Goal: Task Accomplishment & Management: Use online tool/utility

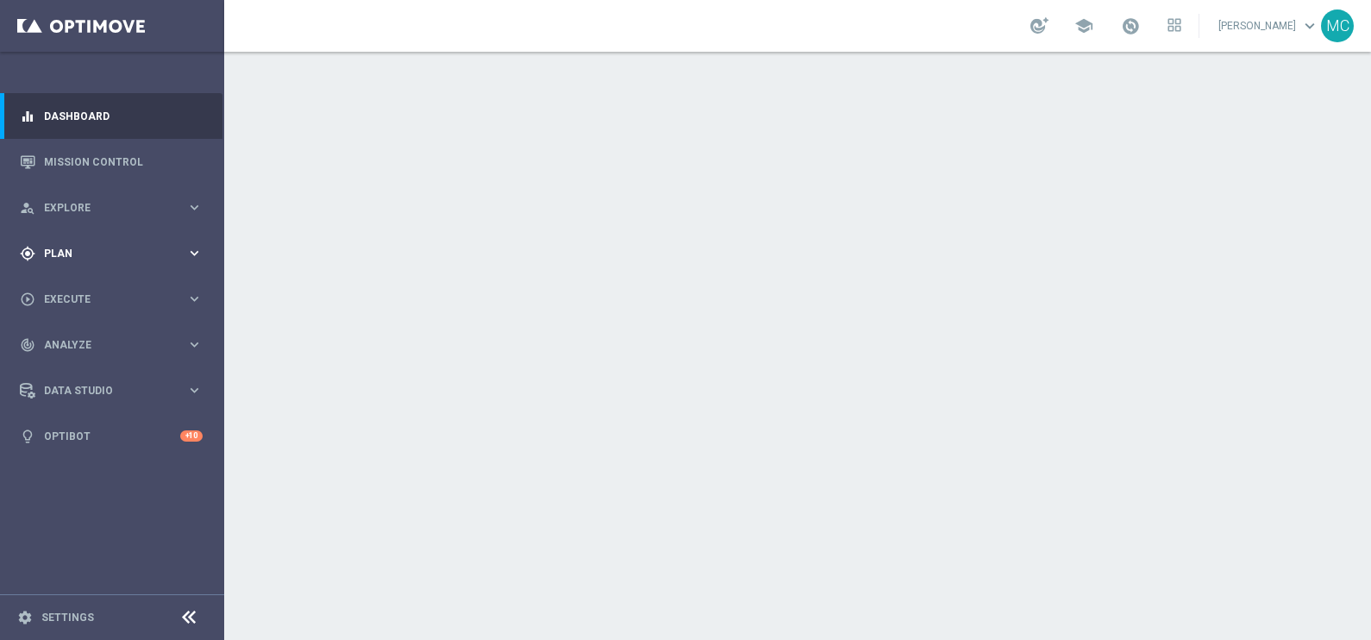
click at [182, 254] on span "Plan" at bounding box center [115, 253] width 142 height 10
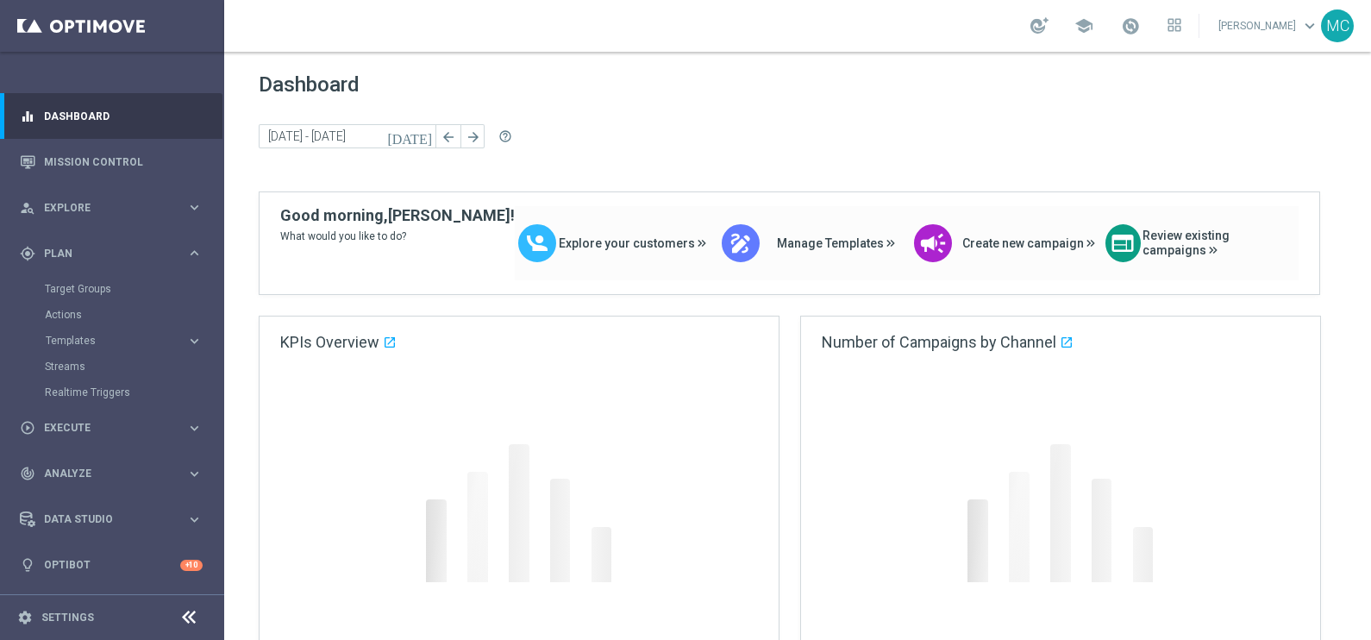
click at [197, 340] on icon "keyboard_arrow_right" at bounding box center [194, 341] width 16 height 16
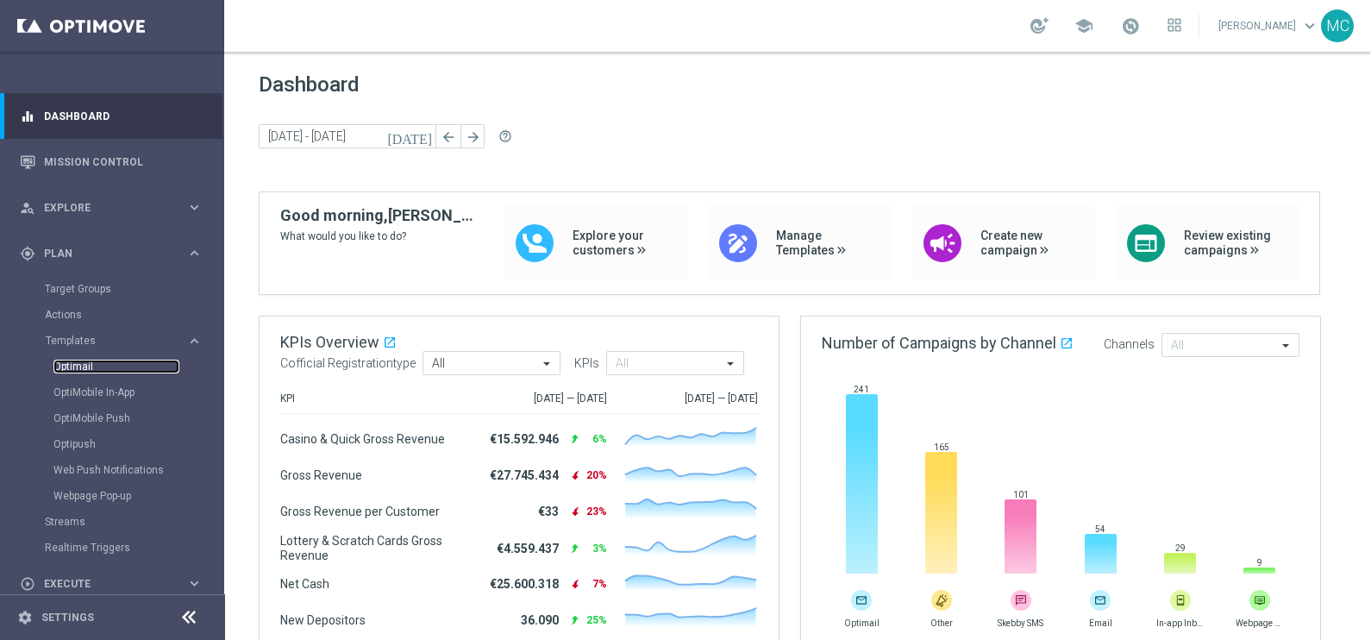
click at [75, 370] on link "Optimail" at bounding box center [116, 367] width 126 height 14
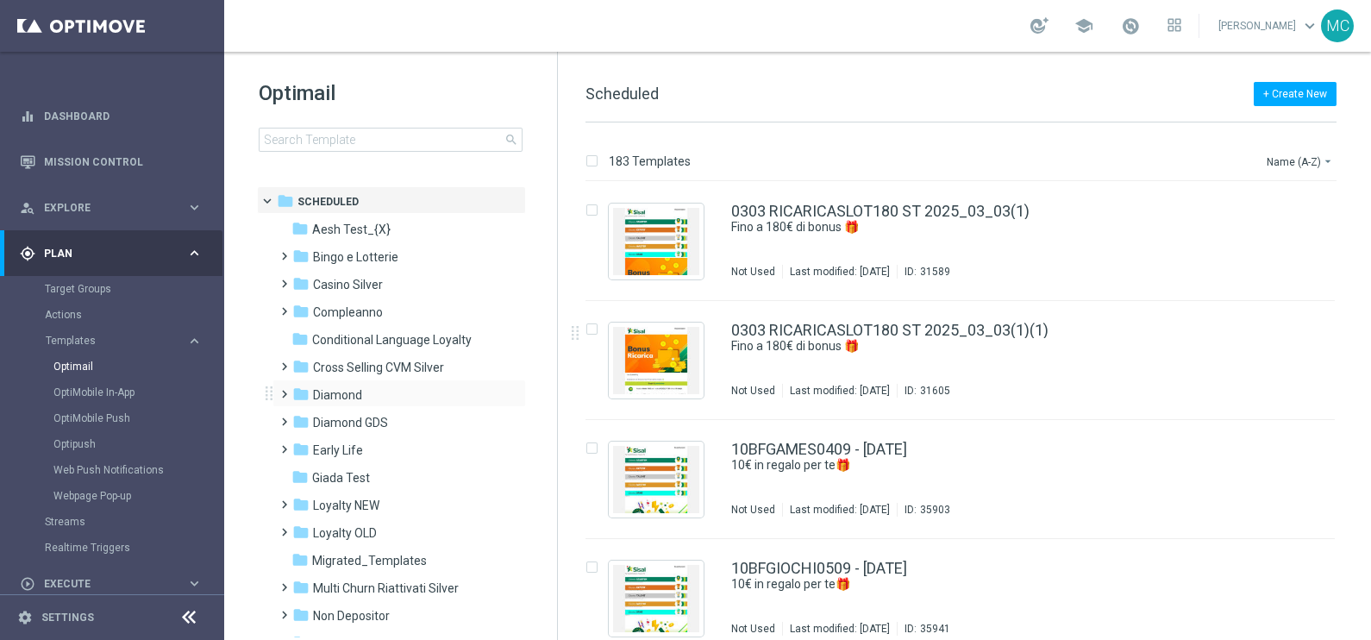
click at [285, 390] on span at bounding box center [281, 386] width 8 height 7
click at [298, 443] on span at bounding box center [298, 441] width 8 height 7
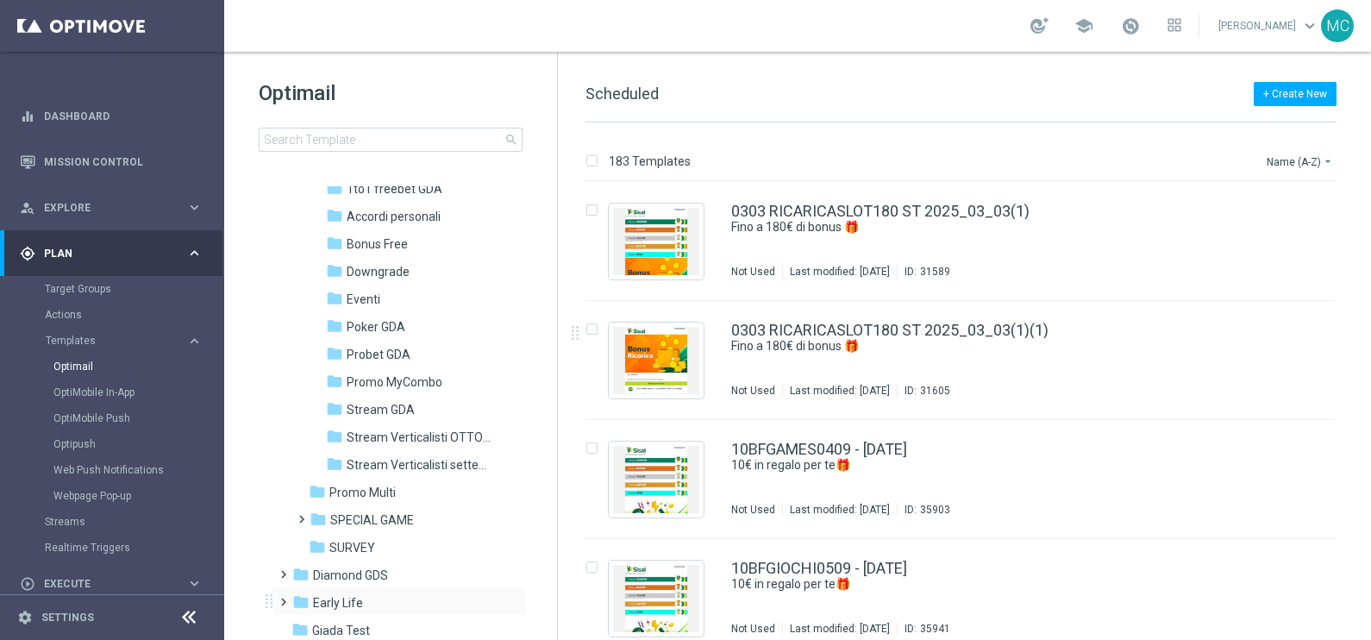
scroll to position [323, 0]
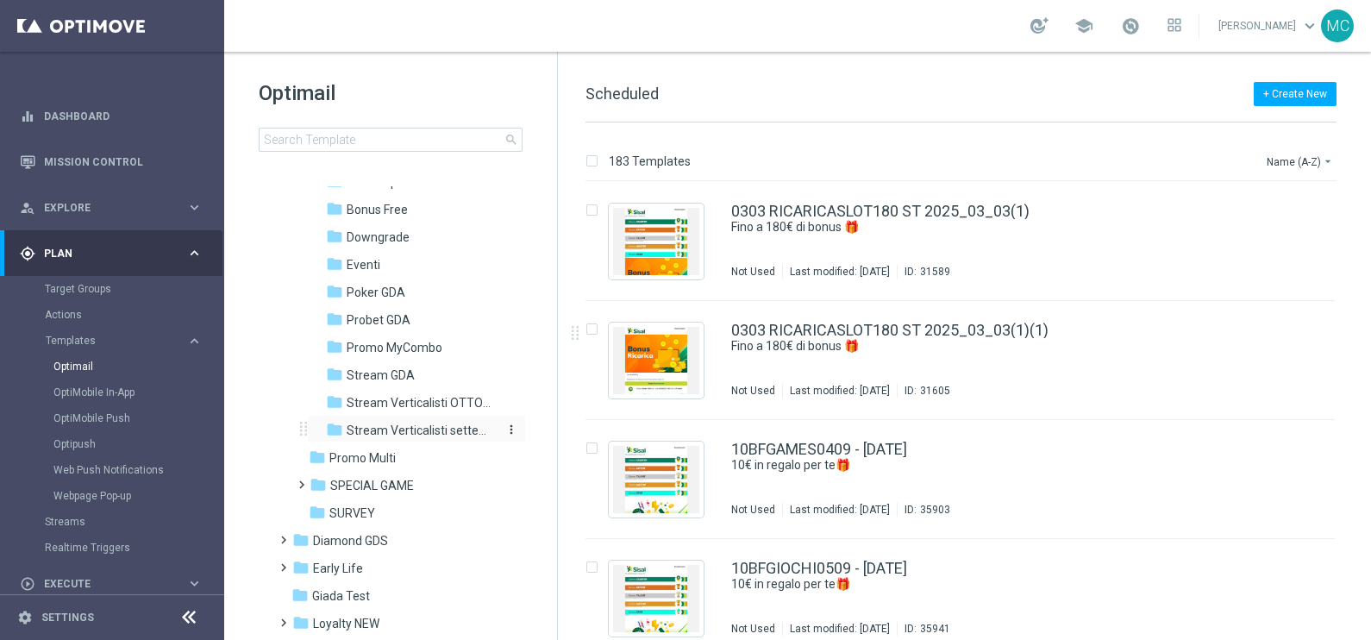
click at [388, 430] on span "Stream Verticalisti settembre 2025" at bounding box center [421, 431] width 149 height 16
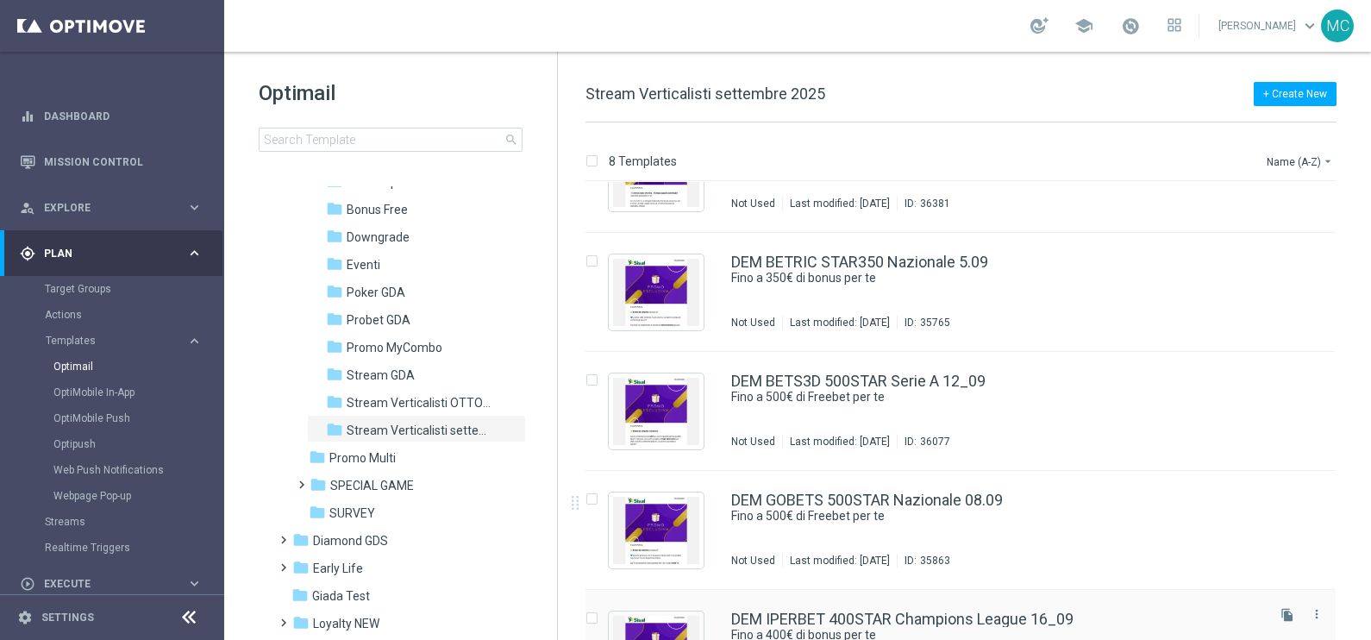
scroll to position [171, 0]
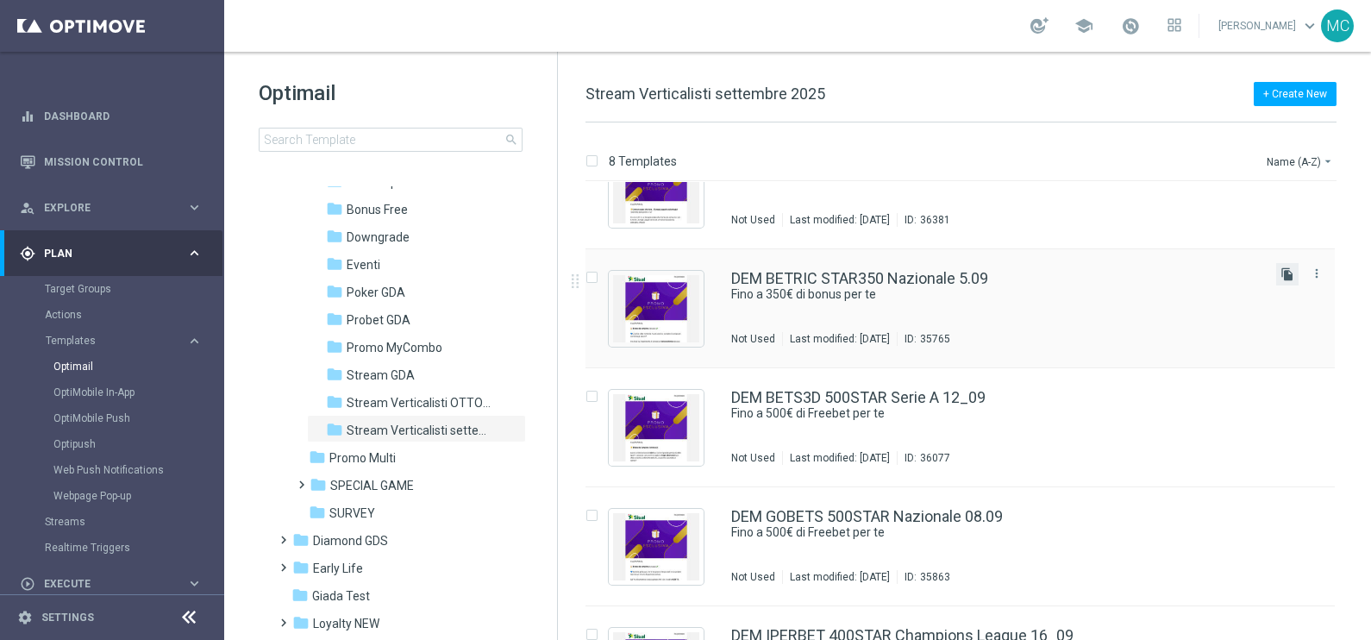
click at [1281, 272] on icon "file_copy" at bounding box center [1288, 274] width 14 height 14
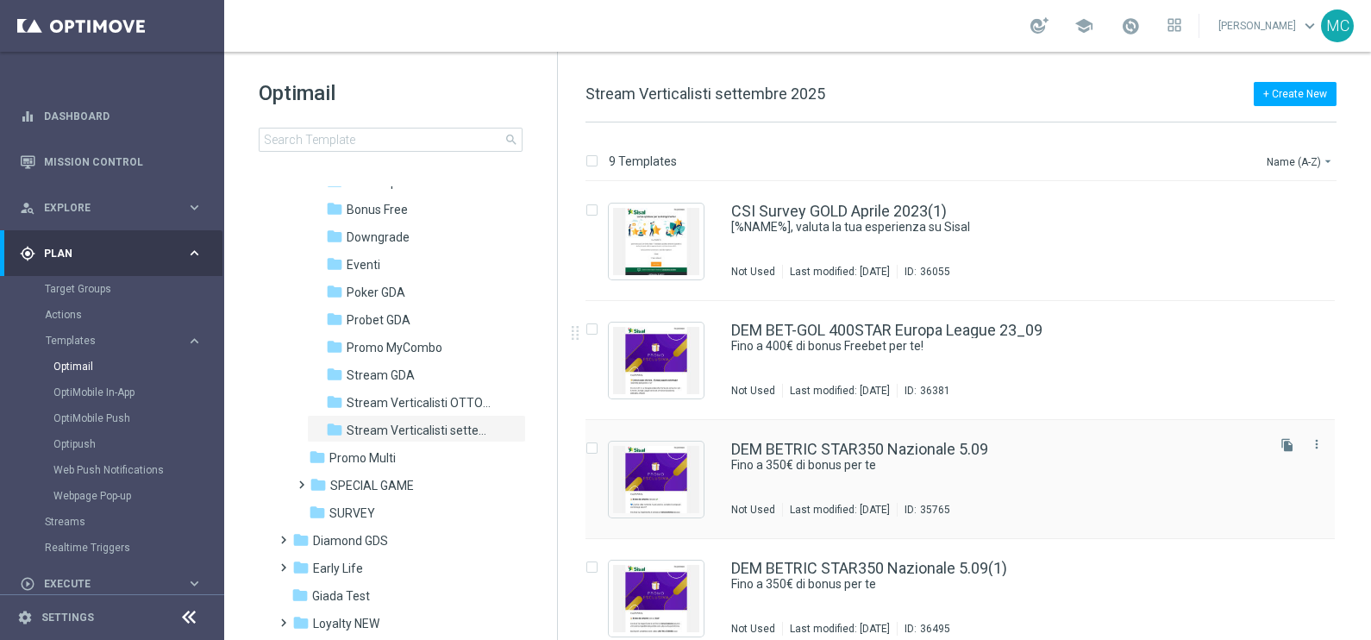
scroll to position [107, 0]
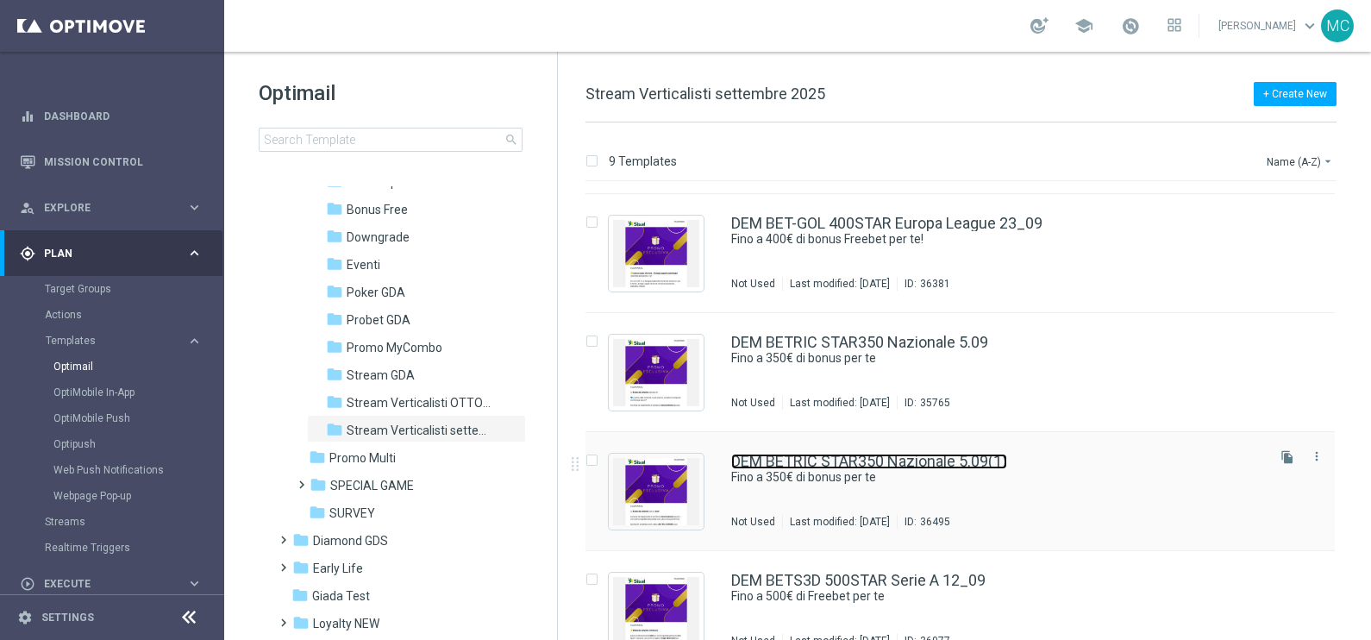
click at [912, 457] on link "DEM BETRIC STAR350 Nazionale 5.09(1)" at bounding box center [869, 462] width 276 height 16
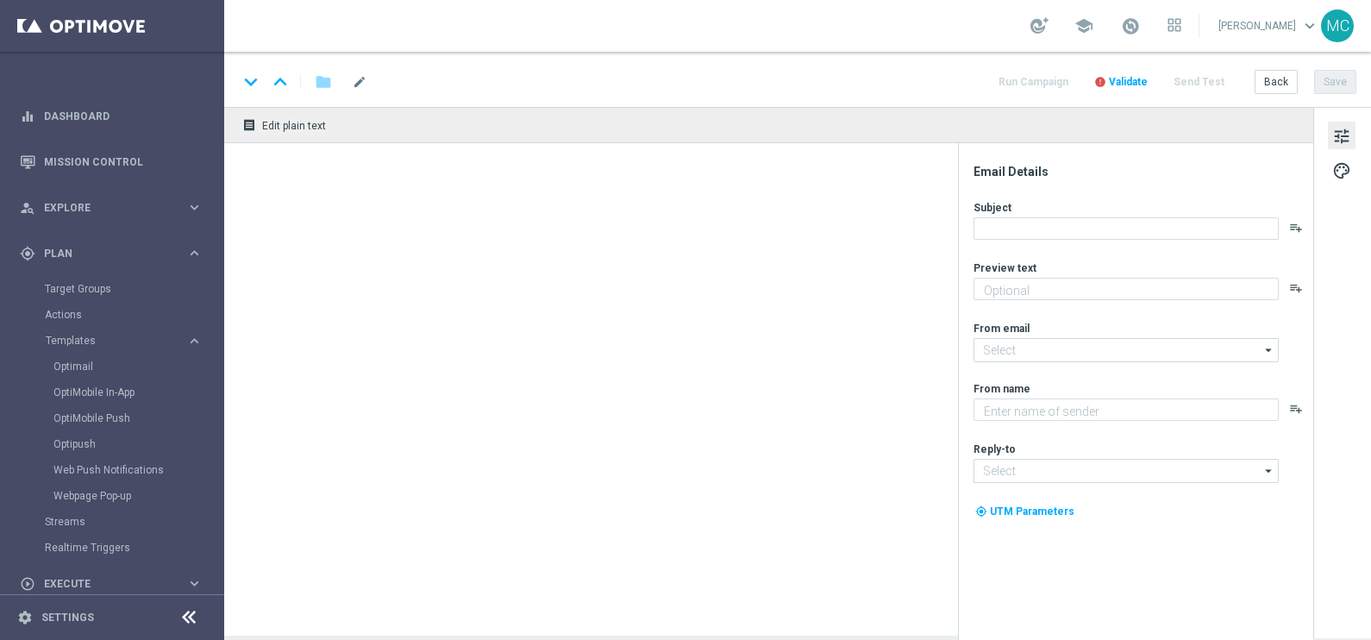
type textarea "🏆 Un mese da campione. Solo su SISAL."
type input "[EMAIL_ADDRESS][DOMAIN_NAME]"
type textarea "Sisal"
type input "[EMAIL_ADDRESS][DOMAIN_NAME]"
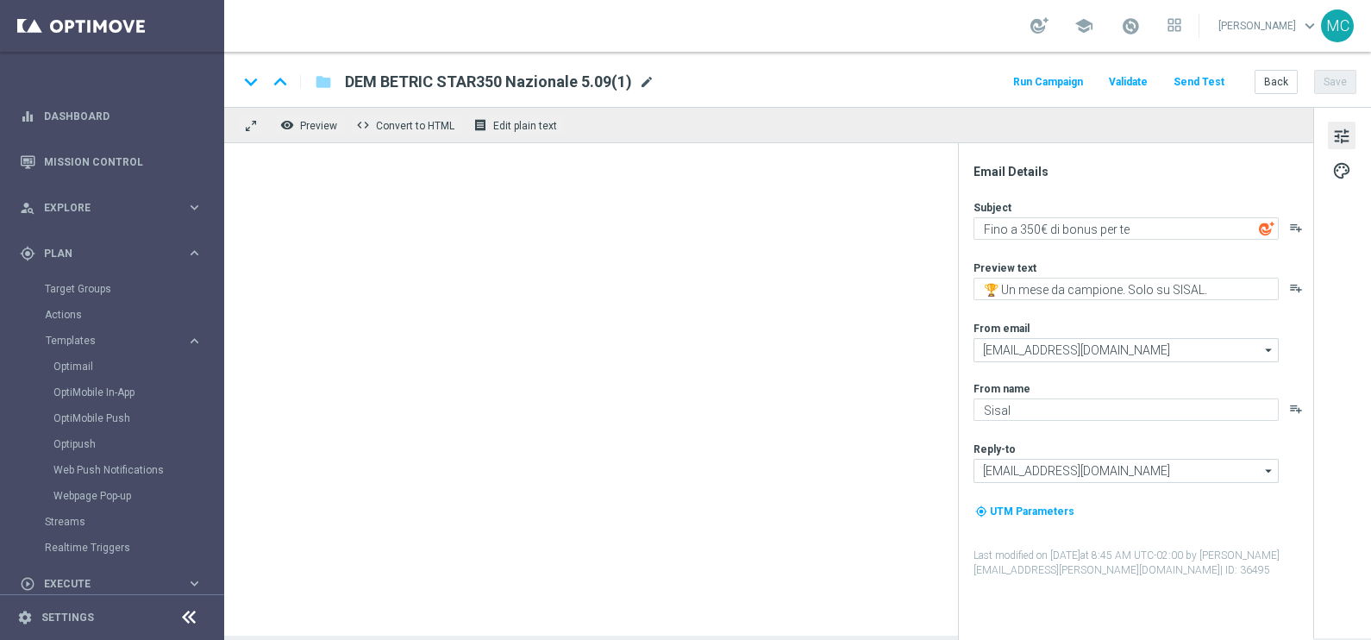
click at [647, 82] on span "mode_edit" at bounding box center [647, 82] width 16 height 16
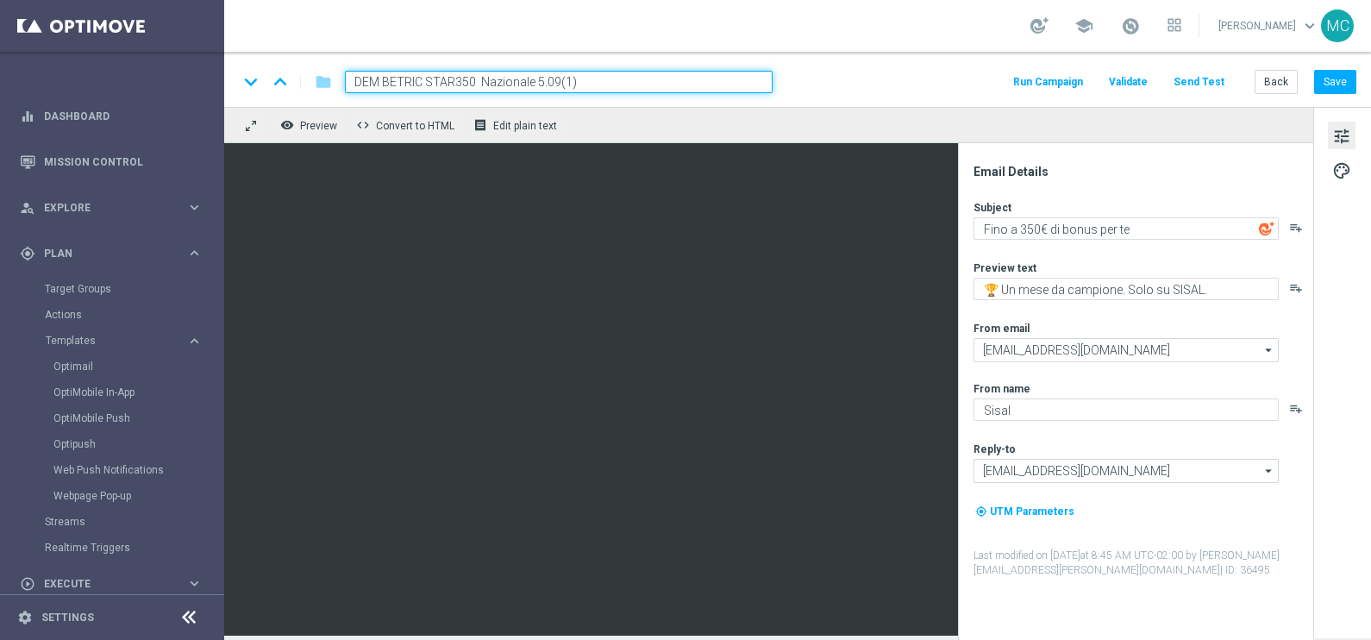
drag, startPoint x: 426, startPoint y: 74, endPoint x: 384, endPoint y: 78, distance: 42.4
click at [384, 78] on input "DEM BETRIC STAR350 Nazionale 5.09(1)" at bounding box center [559, 82] width 428 height 22
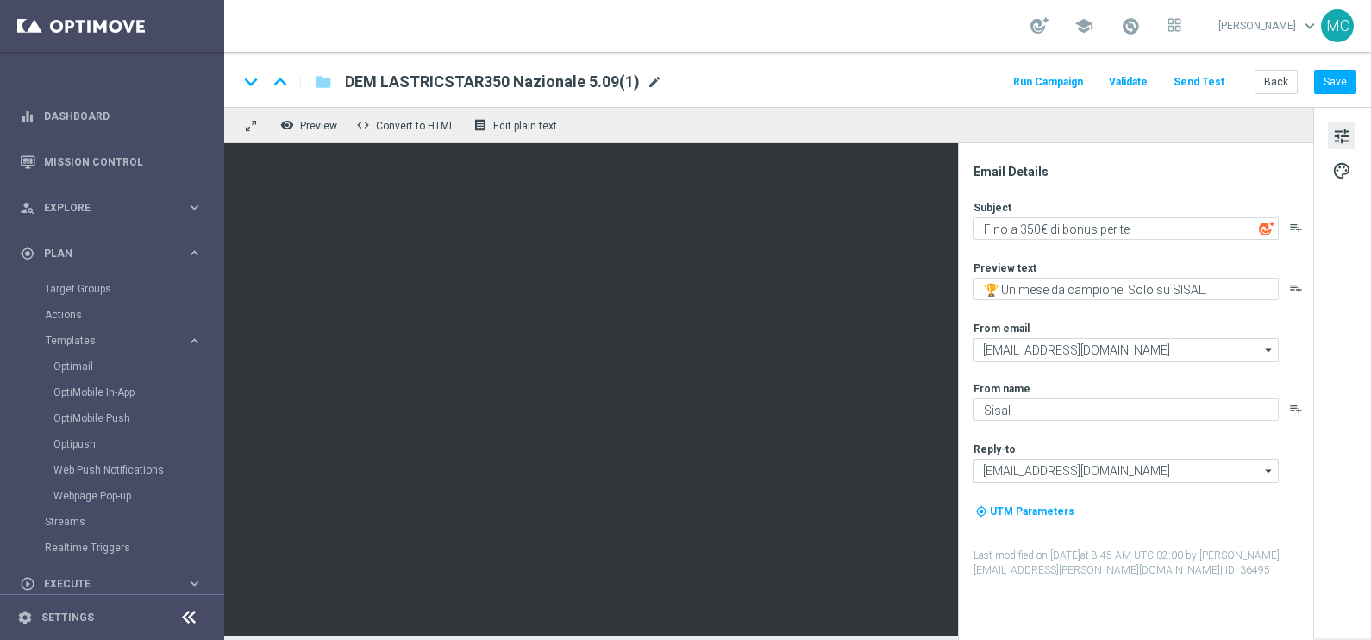
click at [655, 82] on span "mode_edit" at bounding box center [655, 82] width 16 height 16
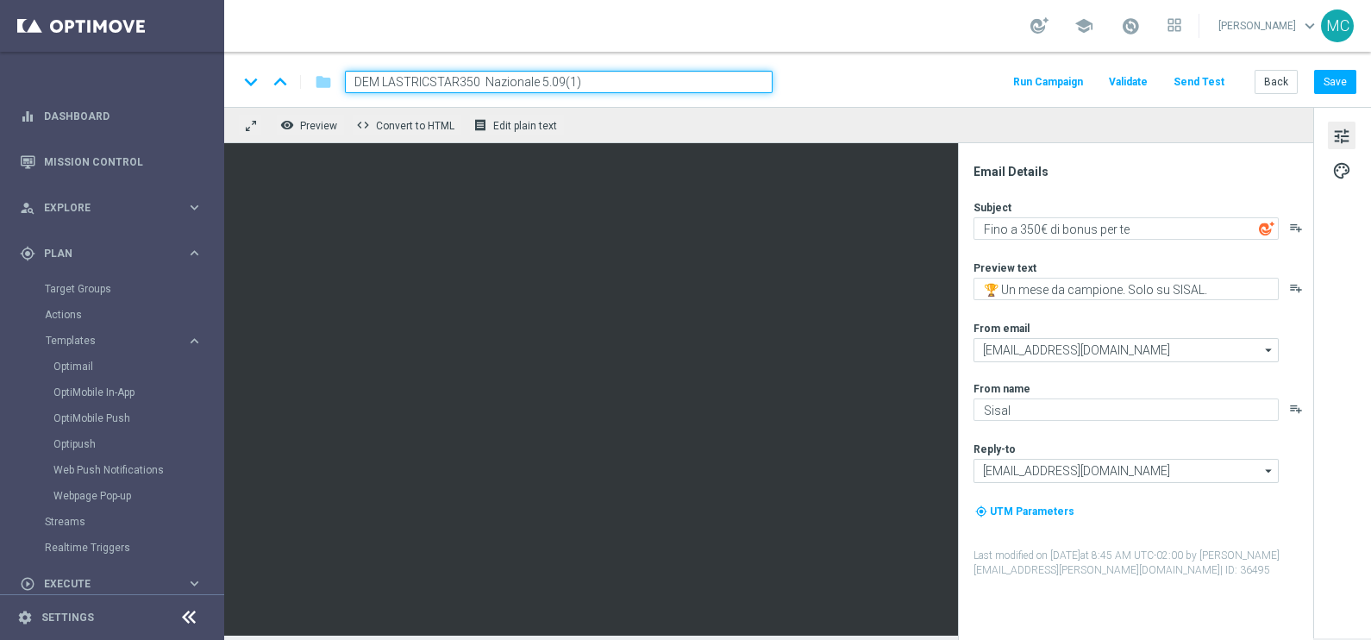
drag, startPoint x: 535, startPoint y: 78, endPoint x: 483, endPoint y: 78, distance: 51.7
click at [483, 78] on input "DEM LASTRICSTAR350 Nazionale 5.09(1)" at bounding box center [559, 82] width 428 height 22
drag, startPoint x: 530, startPoint y: 74, endPoint x: 522, endPoint y: 76, distance: 8.8
click at [522, 76] on input "DEM LASTRICSTAR350 Serie A 5.09(1)" at bounding box center [559, 82] width 428 height 22
click at [582, 73] on input "DEM LASTRICSTAR350 Serie A 26.09(1)" at bounding box center [559, 82] width 428 height 22
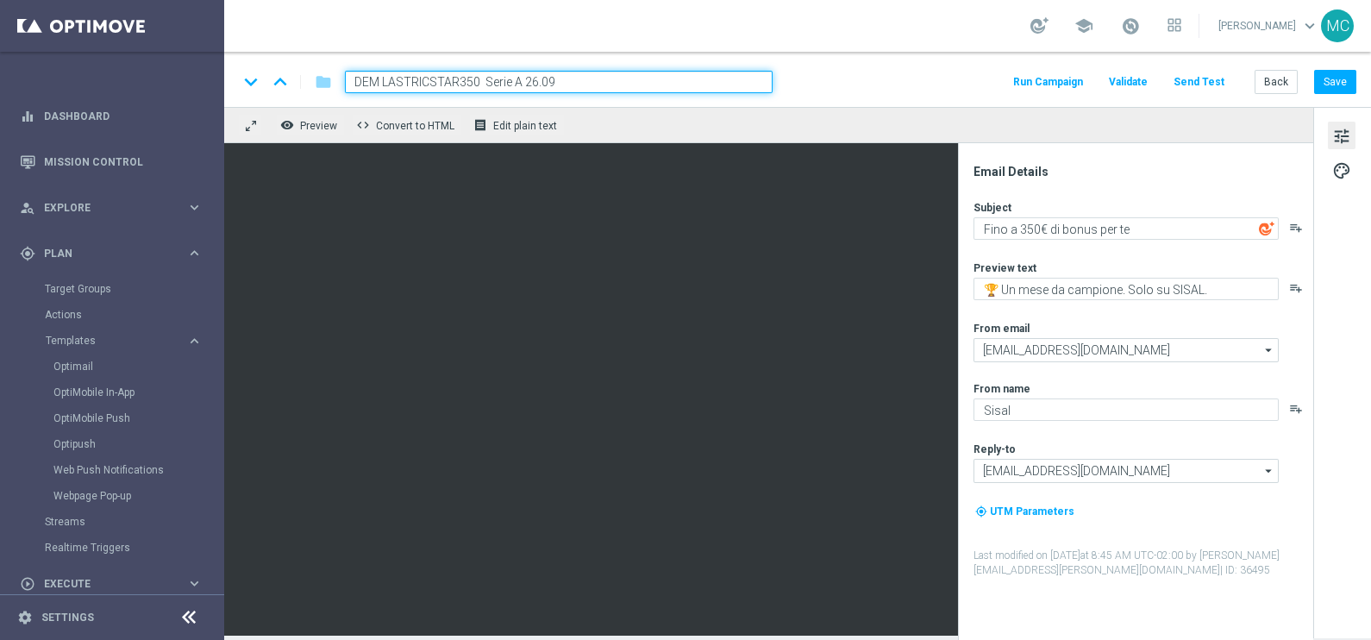
click at [523, 82] on input "DEM LASTRICSTAR350 Serie A 26.09" at bounding box center [559, 82] width 428 height 22
type input "DEM LASTRICSTAR350 Serie A 26.09"
click at [860, 66] on div "keyboard_arrow_down keyboard_arrow_up folder DEM LASTRICSTAR350 Serie A 26.09 R…" at bounding box center [797, 79] width 1147 height 55
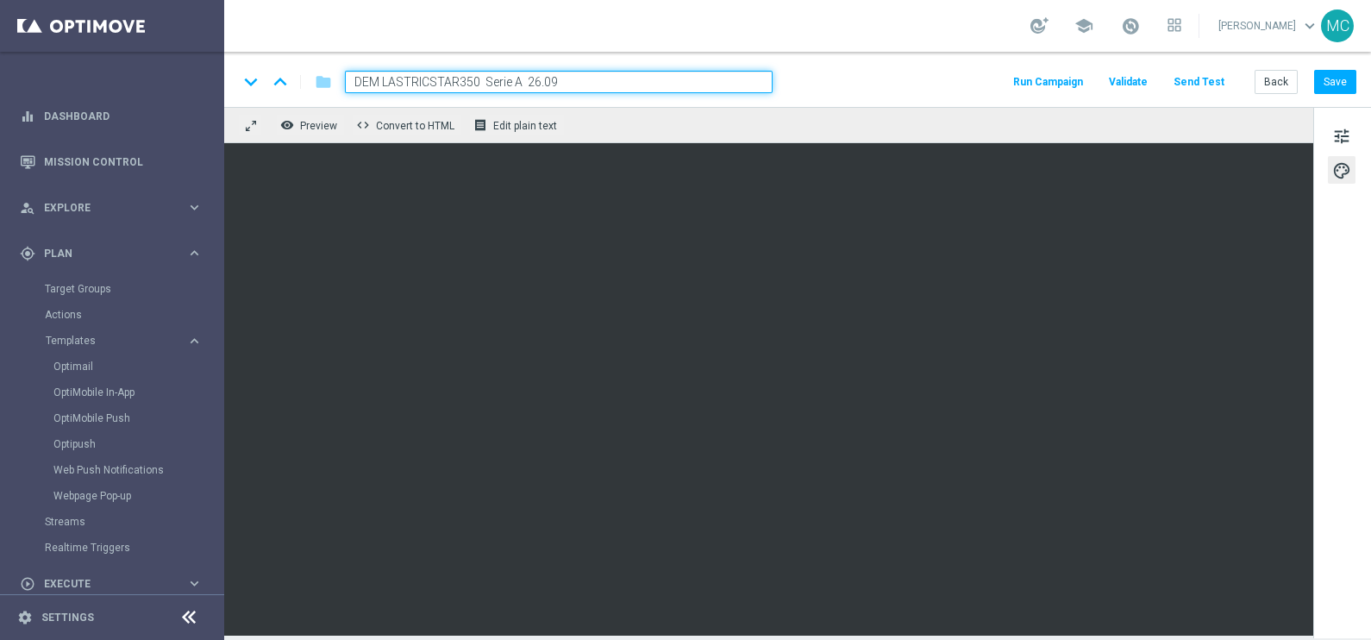
click at [733, 73] on input "DEM LASTRICSTAR350 Serie A 26.09" at bounding box center [559, 82] width 428 height 22
click at [782, 39] on div "school [PERSON_NAME] keyboard_arrow_down MC" at bounding box center [797, 26] width 1147 height 52
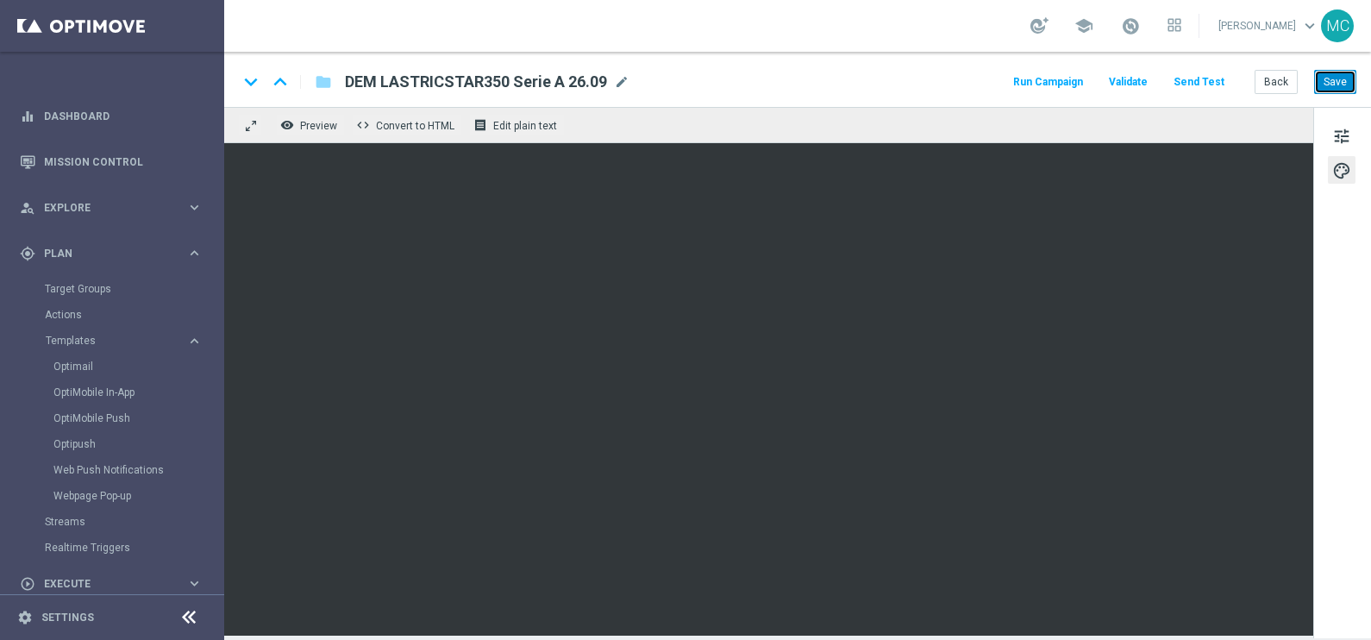
click at [1331, 82] on button "Save" at bounding box center [1335, 82] width 42 height 24
click at [1341, 68] on div "keyboard_arrow_down keyboard_arrow_up folder DEM LASTRICSTAR350 Serie A 26.09 D…" at bounding box center [797, 79] width 1147 height 55
click at [1336, 85] on button "Save" at bounding box center [1335, 82] width 42 height 24
click at [1332, 86] on button "Save" at bounding box center [1335, 82] width 42 height 24
click at [1330, 81] on button "Save" at bounding box center [1335, 82] width 42 height 24
